Goal: Information Seeking & Learning: Learn about a topic

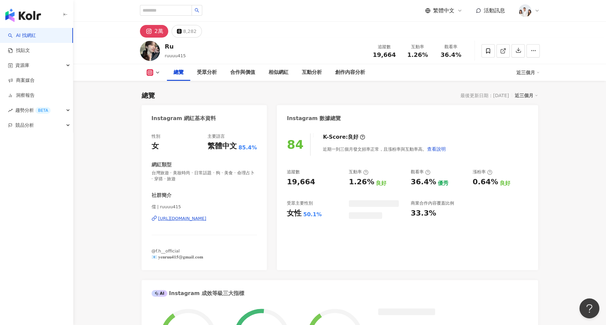
scroll to position [41, 0]
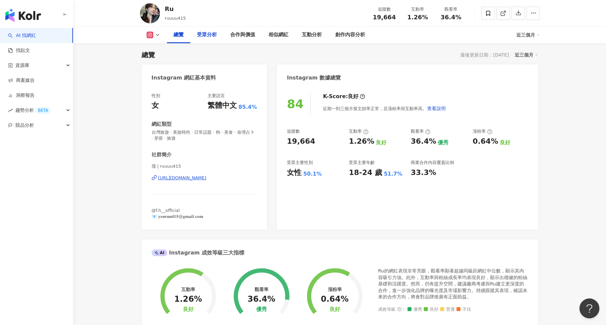
click at [205, 35] on div "受眾分析" at bounding box center [207, 35] width 20 height 8
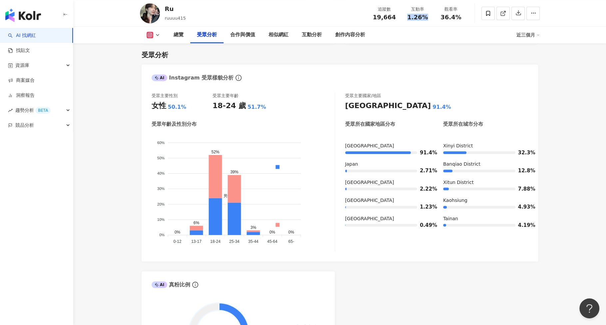
drag, startPoint x: 409, startPoint y: 18, endPoint x: 431, endPoint y: 18, distance: 22.3
click at [431, 18] on div "互動率 1.26%" at bounding box center [417, 13] width 33 height 14
copy span "1.26%"
drag, startPoint x: 374, startPoint y: 18, endPoint x: 399, endPoint y: 18, distance: 25.6
click at [399, 18] on div "追蹤數 19,664" at bounding box center [384, 13] width 33 height 14
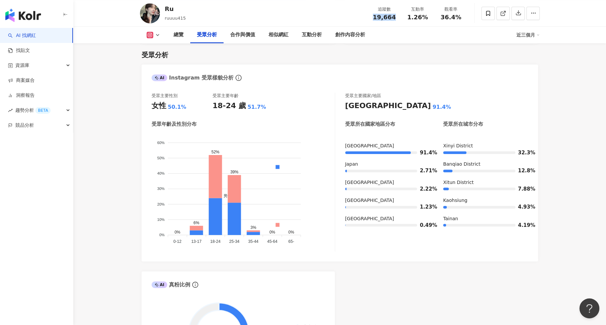
copy span "19,664"
